Goal: Information Seeking & Learning: Learn about a topic

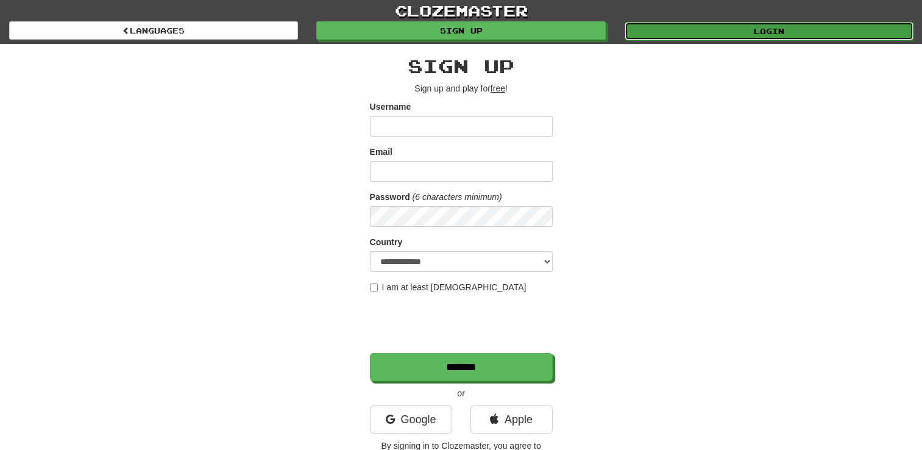
click at [669, 26] on link "Login" at bounding box center [769, 31] width 289 height 18
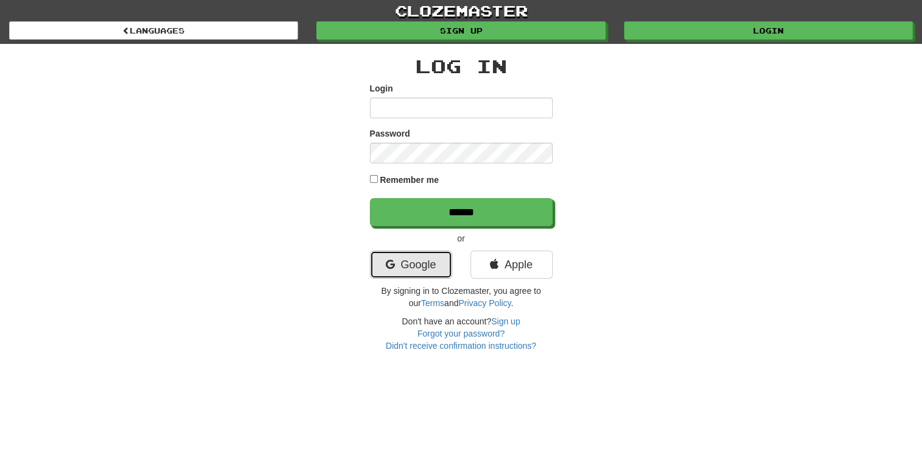
click at [393, 260] on icon at bounding box center [389, 264] width 9 height 11
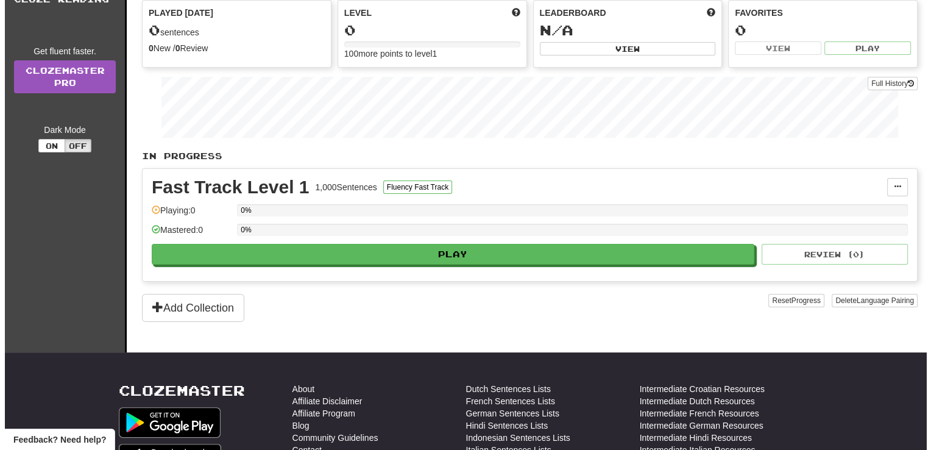
scroll to position [149, 0]
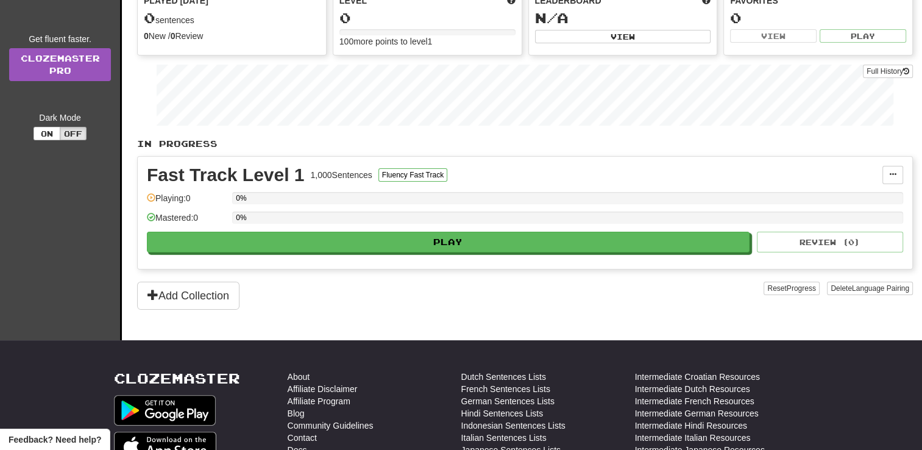
click at [482, 226] on div "0%" at bounding box center [567, 221] width 671 height 20
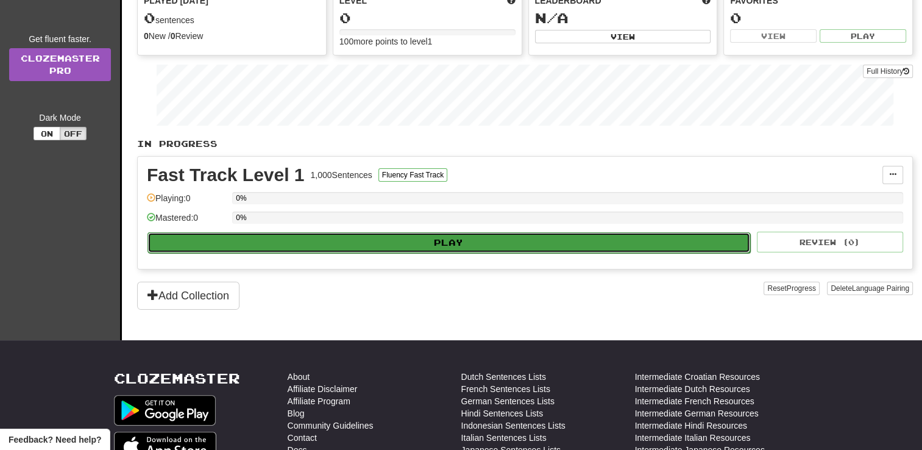
click at [483, 241] on button "Play" at bounding box center [449, 242] width 603 height 21
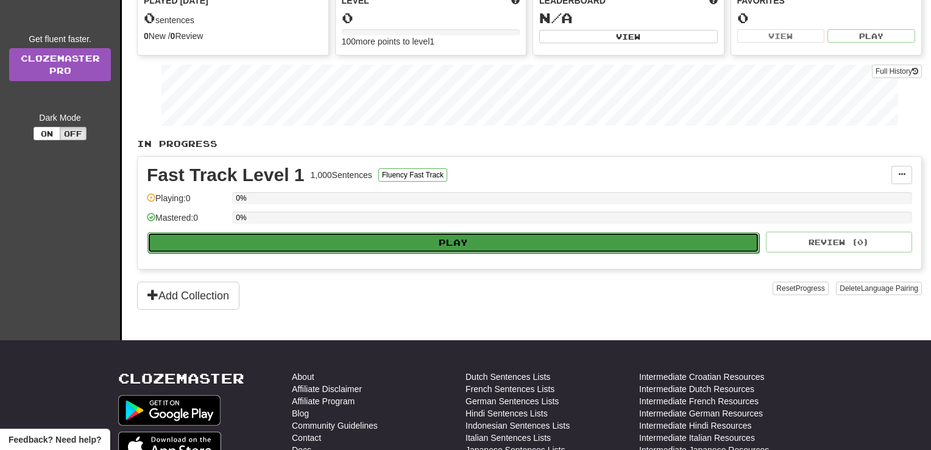
select select "**"
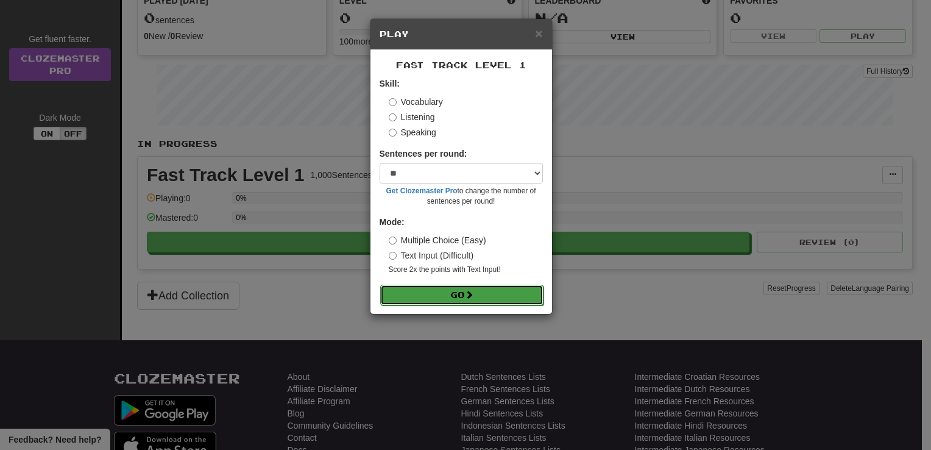
click at [423, 300] on button "Go" at bounding box center [461, 295] width 163 height 21
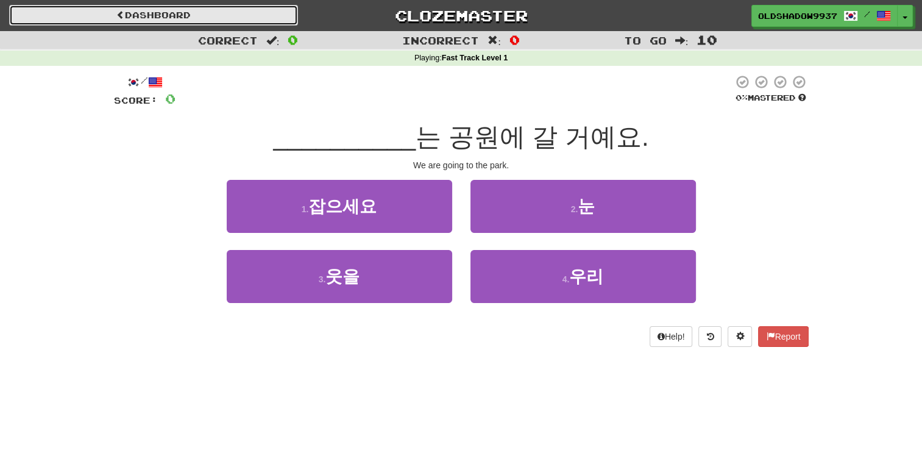
click at [285, 18] on link "Dashboard" at bounding box center [153, 15] width 289 height 21
